Goal: Task Accomplishment & Management: Complete application form

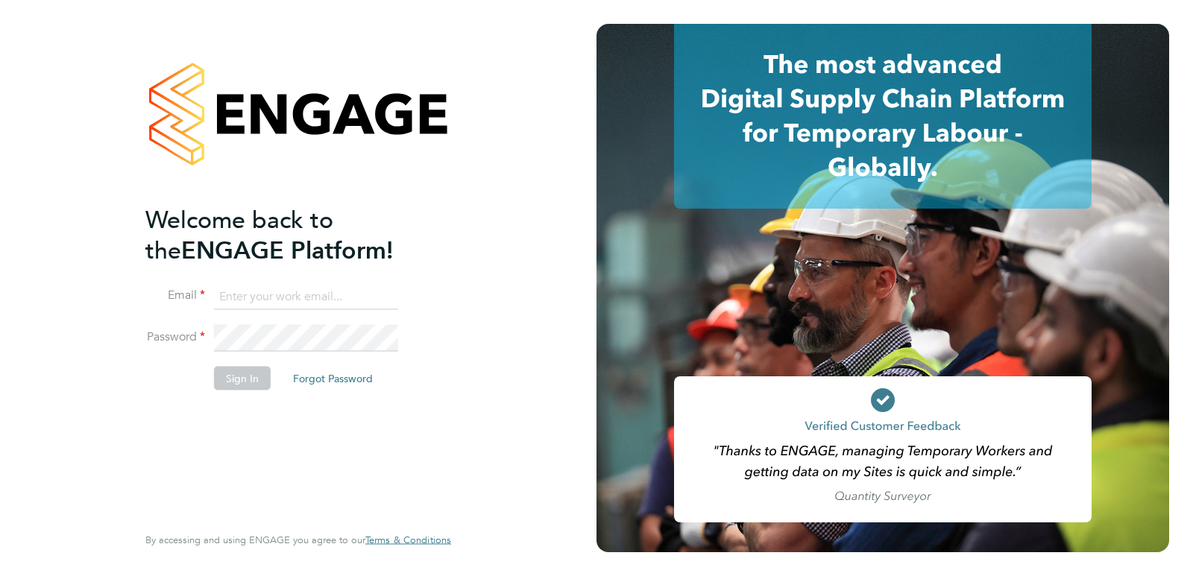
type input "andymekon@hotmail.com"
click at [246, 379] on button "Sign In" at bounding box center [242, 379] width 57 height 24
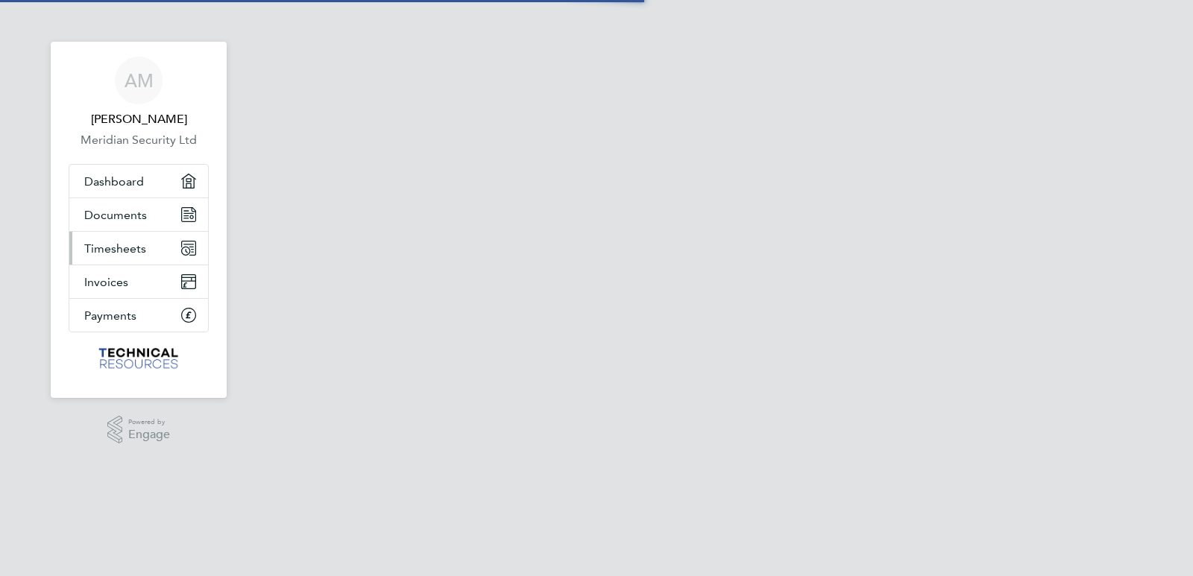
click at [141, 253] on span "Timesheets" at bounding box center [115, 248] width 62 height 14
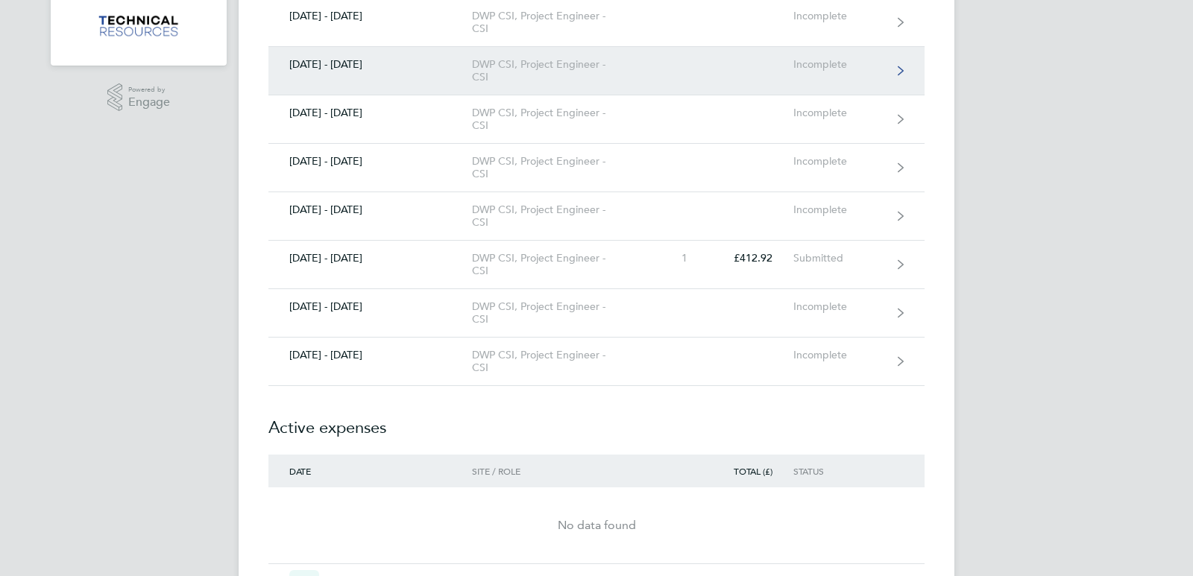
scroll to position [333, 0]
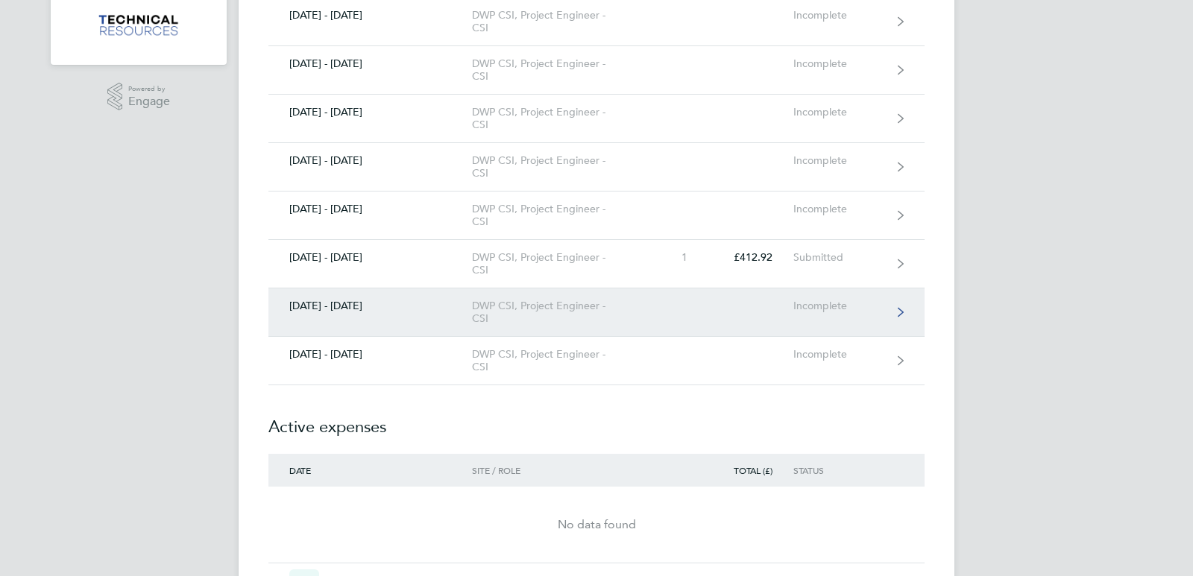
click at [386, 312] on div "[DATE] - [DATE]" at bounding box center [369, 306] width 203 height 13
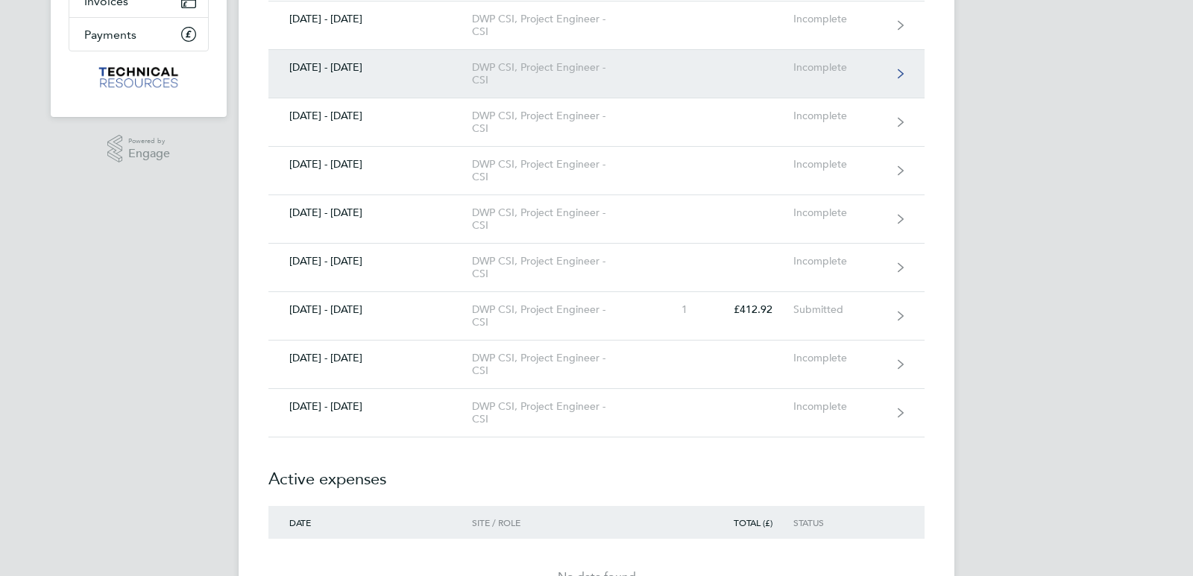
scroll to position [313, 0]
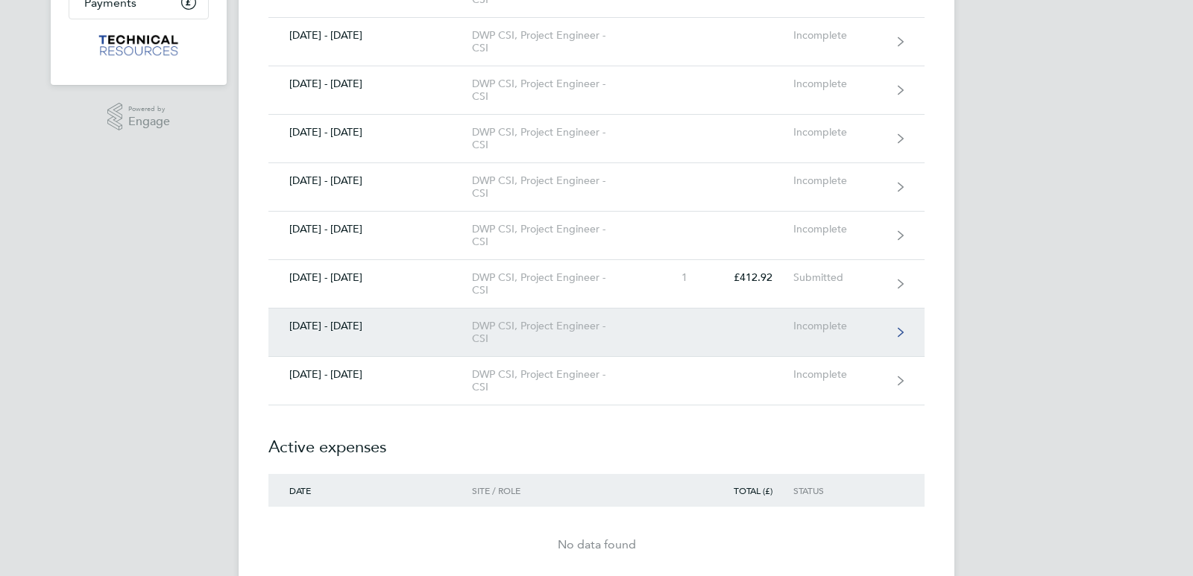
click at [388, 327] on div "[DATE] - [DATE]" at bounding box center [369, 326] width 203 height 13
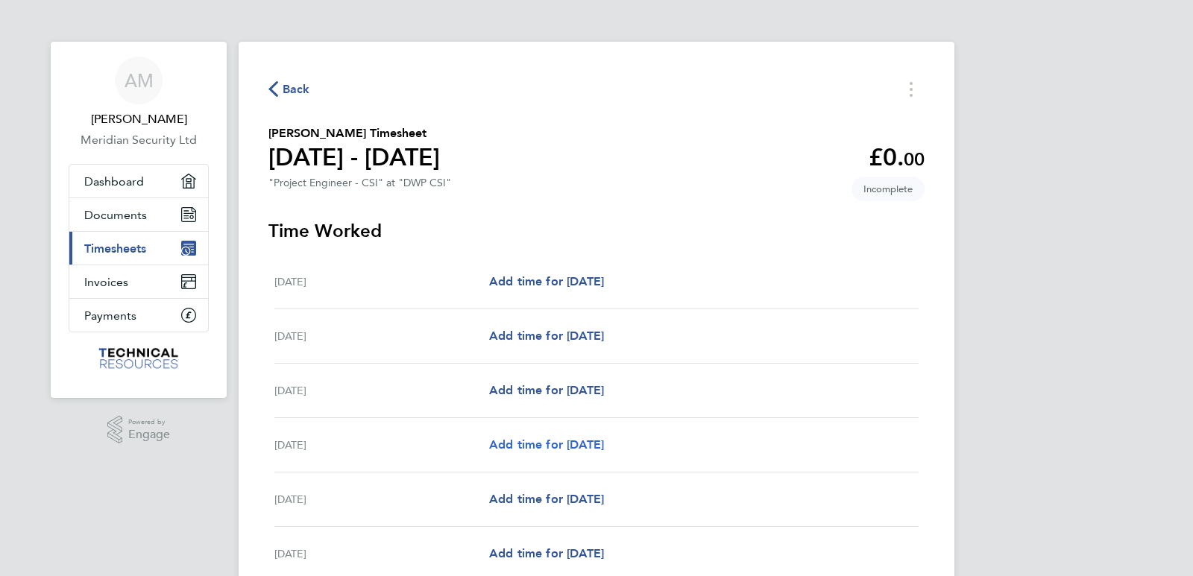
click at [546, 442] on span "Add time for [DATE]" at bounding box center [546, 445] width 115 height 14
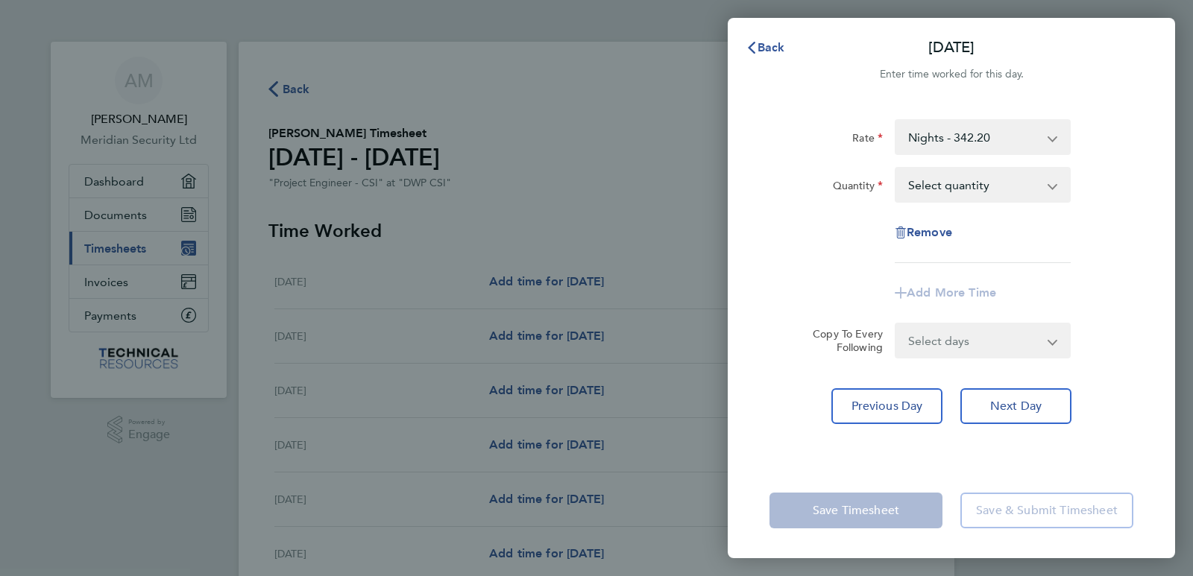
click at [932, 137] on select "Nights - 342.20 Days - 266.67 Weekend hourly Rate - 44.44 Basic Hourly Rate - 3…" at bounding box center [973, 137] width 155 height 33
select select "30"
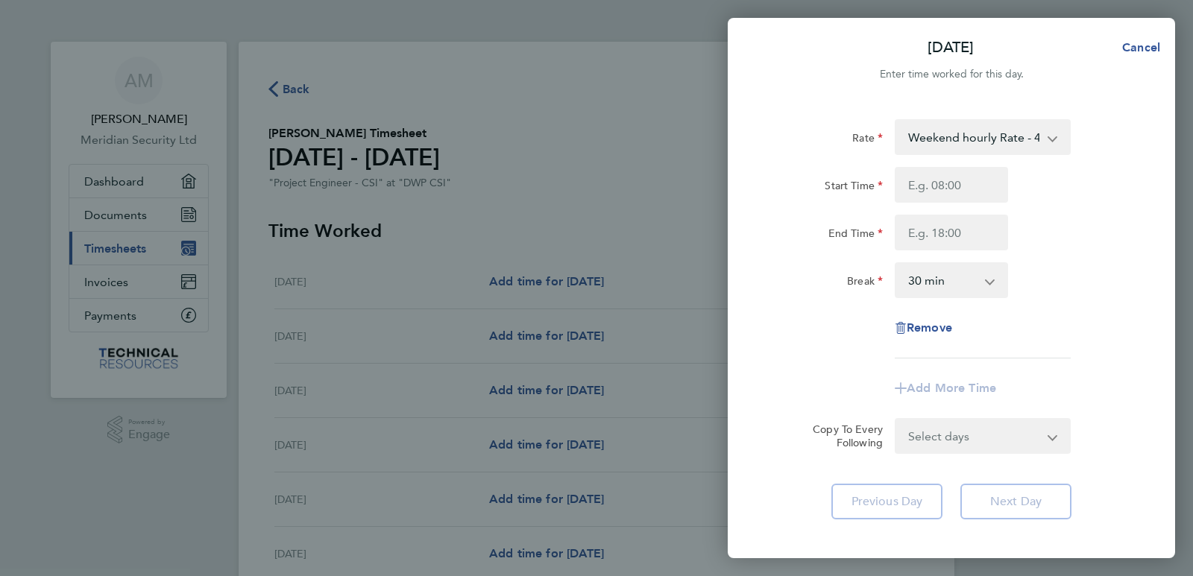
click at [944, 133] on select "Weekend hourly Rate - 44.44 Days - 266.67 Nights - 342.20 Basic Hourly Rate - 3…" at bounding box center [973, 137] width 155 height 33
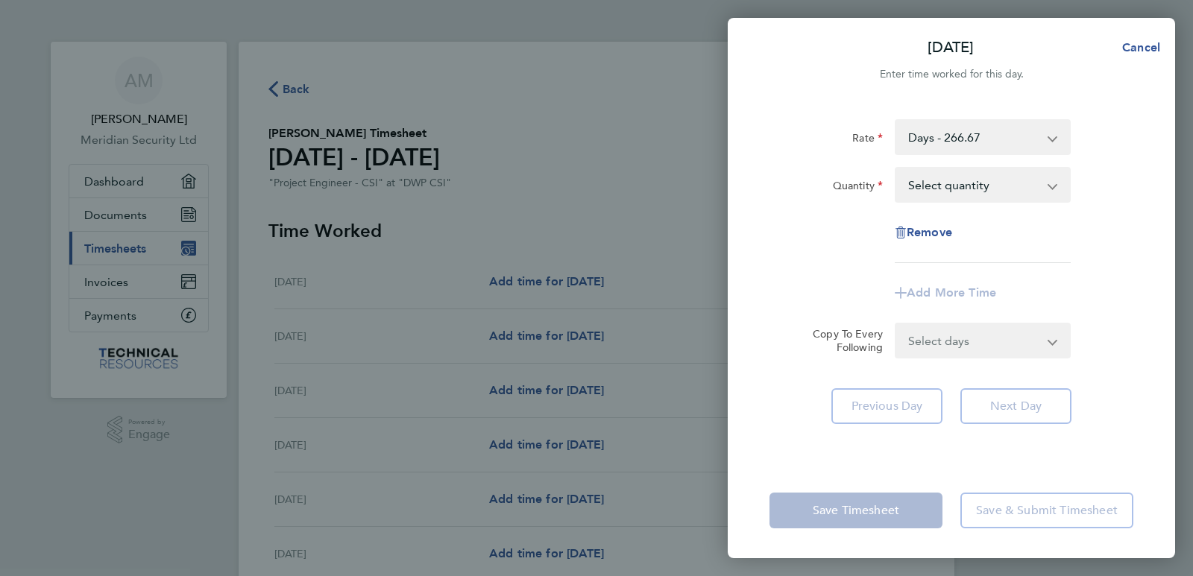
click at [932, 188] on select "Select quantity 0.5 1" at bounding box center [973, 184] width 155 height 33
select select "1"
click at [896, 168] on select "Select quantity 0.5 1" at bounding box center [973, 184] width 155 height 33
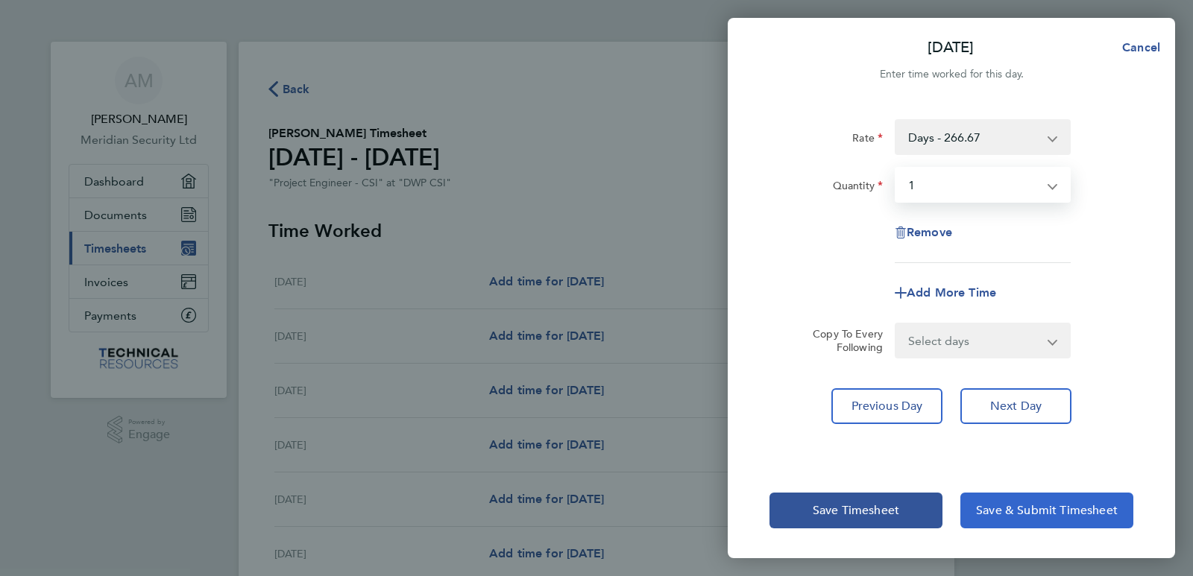
click at [1014, 508] on span "Save & Submit Timesheet" at bounding box center [1047, 510] width 142 height 15
